Goal: Entertainment & Leisure: Consume media (video, audio)

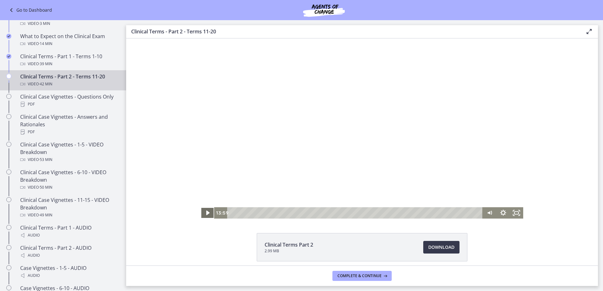
click at [207, 214] on icon "Play Video" at bounding box center [208, 212] width 14 height 11
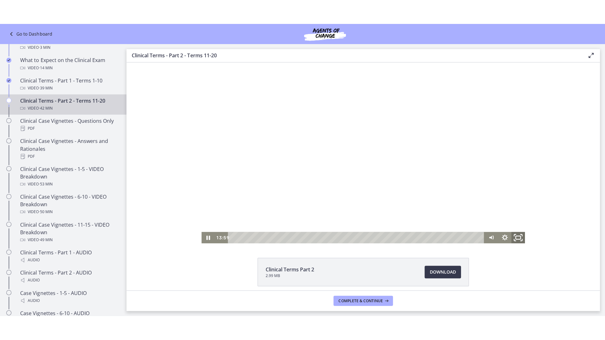
click at [513, 240] on icon "Fullscreen" at bounding box center [514, 240] width 2 height 2
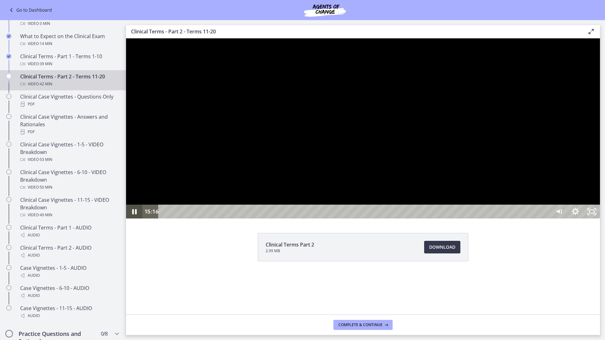
click at [135, 219] on icon "Pause" at bounding box center [134, 212] width 16 height 14
click at [138, 220] on icon "Play Video" at bounding box center [135, 212] width 20 height 17
click at [138, 220] on icon "Pause" at bounding box center [135, 212] width 20 height 17
drag, startPoint x: 138, startPoint y: 370, endPoint x: 136, endPoint y: 379, distance: 8.3
click at [136, 220] on icon "Play Video" at bounding box center [135, 212] width 20 height 17
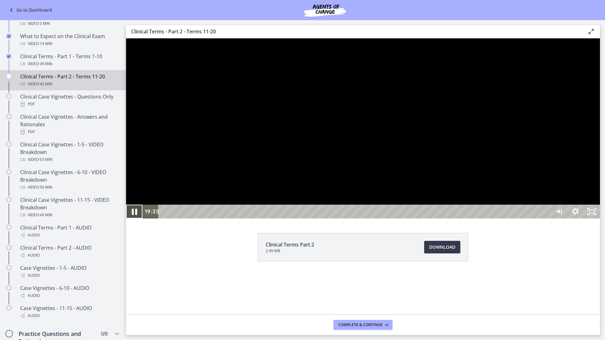
click at [126, 220] on icon "Pause" at bounding box center [135, 212] width 20 height 17
click at [126, 220] on div "Play Video" at bounding box center [135, 212] width 20 height 17
click at [141, 220] on icon "Pause" at bounding box center [135, 212] width 20 height 17
click at [127, 220] on icon "Play Video" at bounding box center [135, 212] width 20 height 17
click at [127, 219] on icon "Pause" at bounding box center [134, 212] width 16 height 14
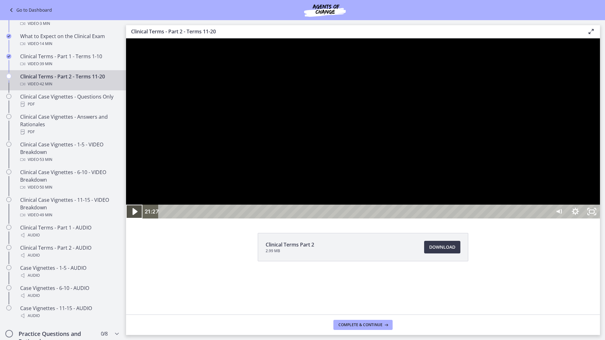
click at [126, 220] on div "Play Video" at bounding box center [135, 212] width 20 height 17
click at [135, 220] on icon "Pause" at bounding box center [135, 212] width 20 height 17
